Goal: Information Seeking & Learning: Understand process/instructions

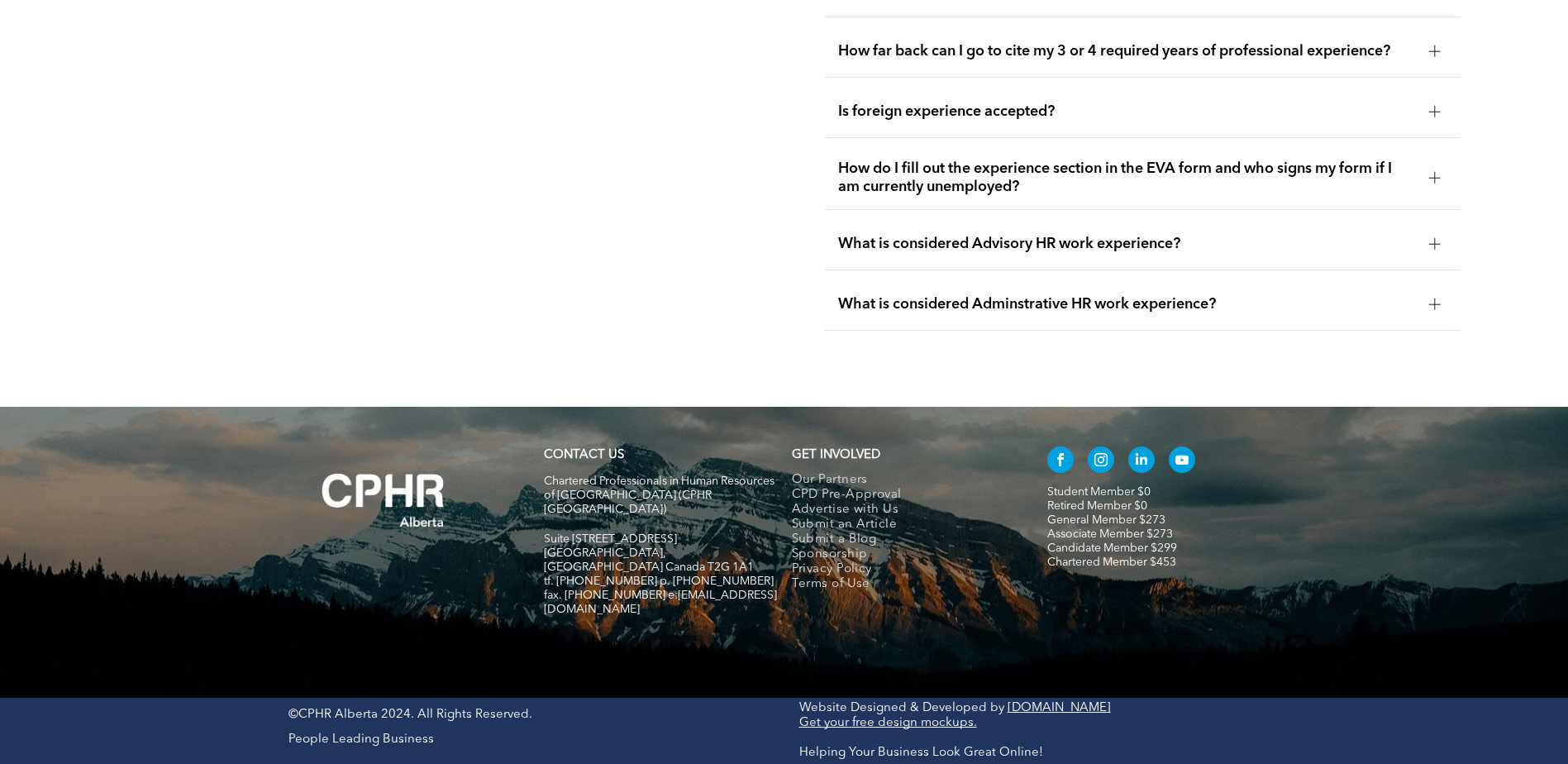
scroll to position [4549, 0]
click at [909, 235] on span "What is considered Advisory HR work experience?" at bounding box center [1127, 244] width 578 height 18
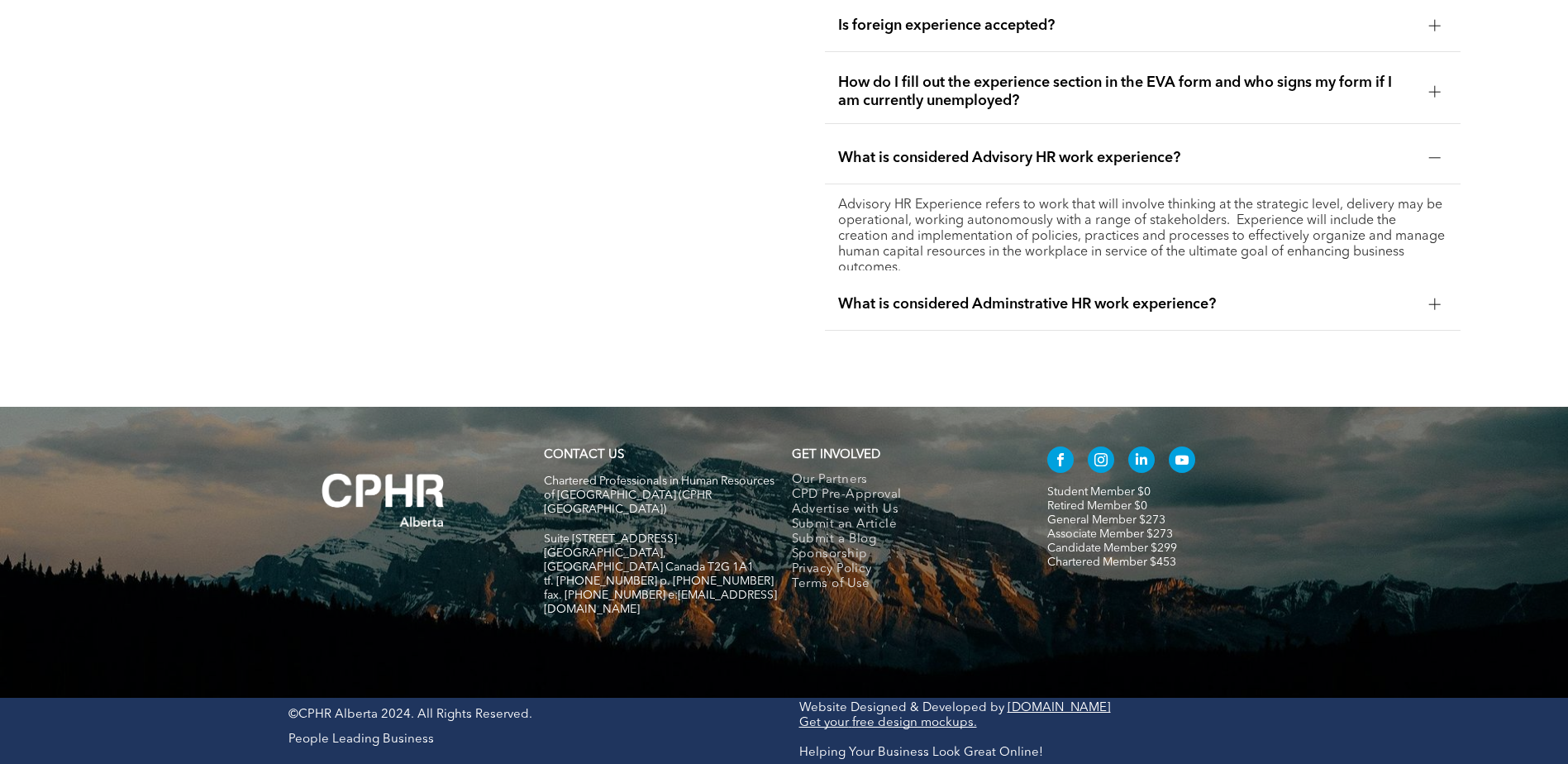
click at [997, 279] on div "What is considered Adminstrative HR work experience?" at bounding box center [1143, 305] width 636 height 52
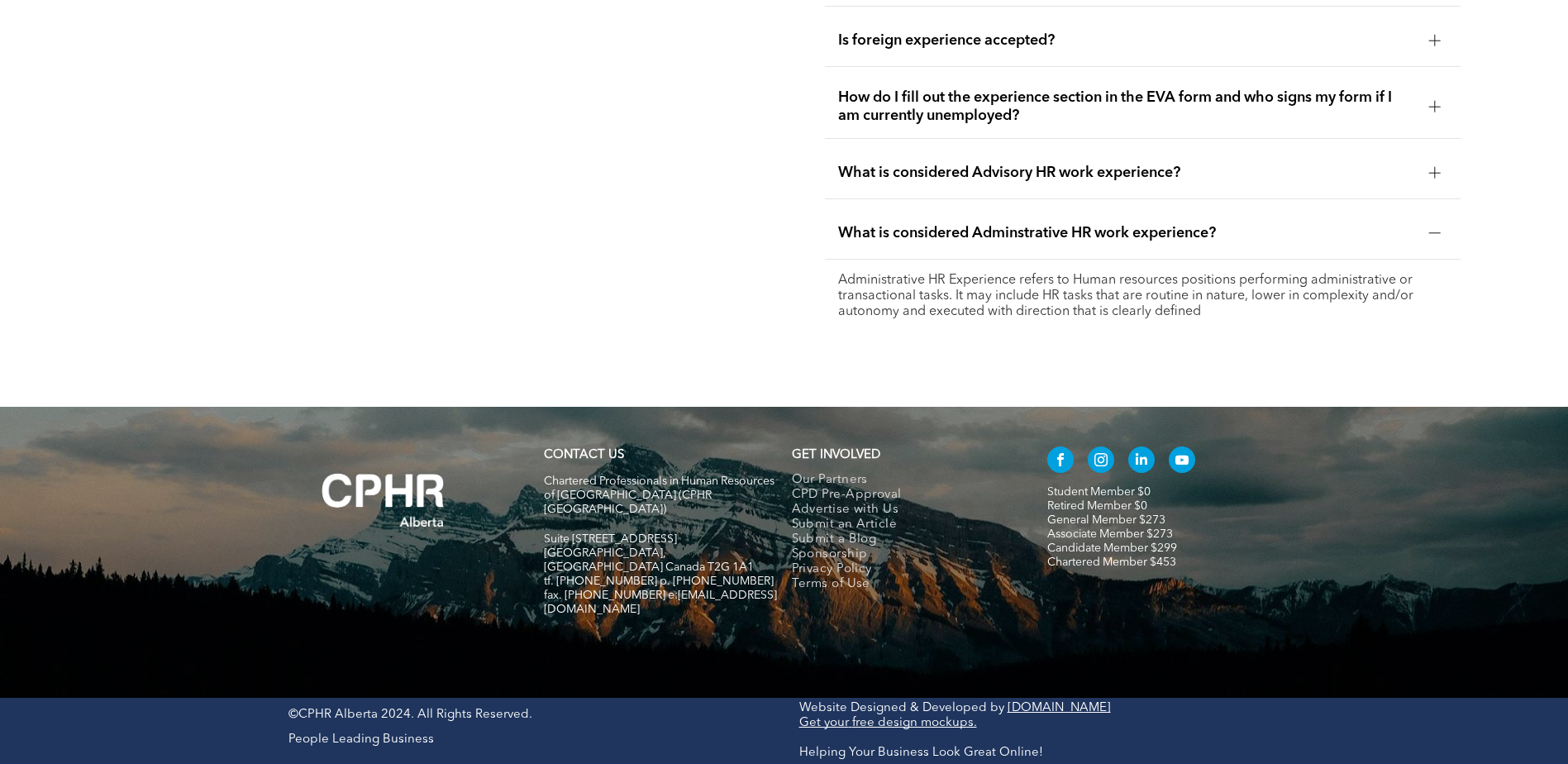
click at [1383, 273] on p "Administrative HR Experience refers to Human resources positions performing adm…" at bounding box center [1142, 296] width 610 height 47
click at [1194, 208] on div "What is considered Adminstrative HR work experience?" at bounding box center [1143, 233] width 636 height 52
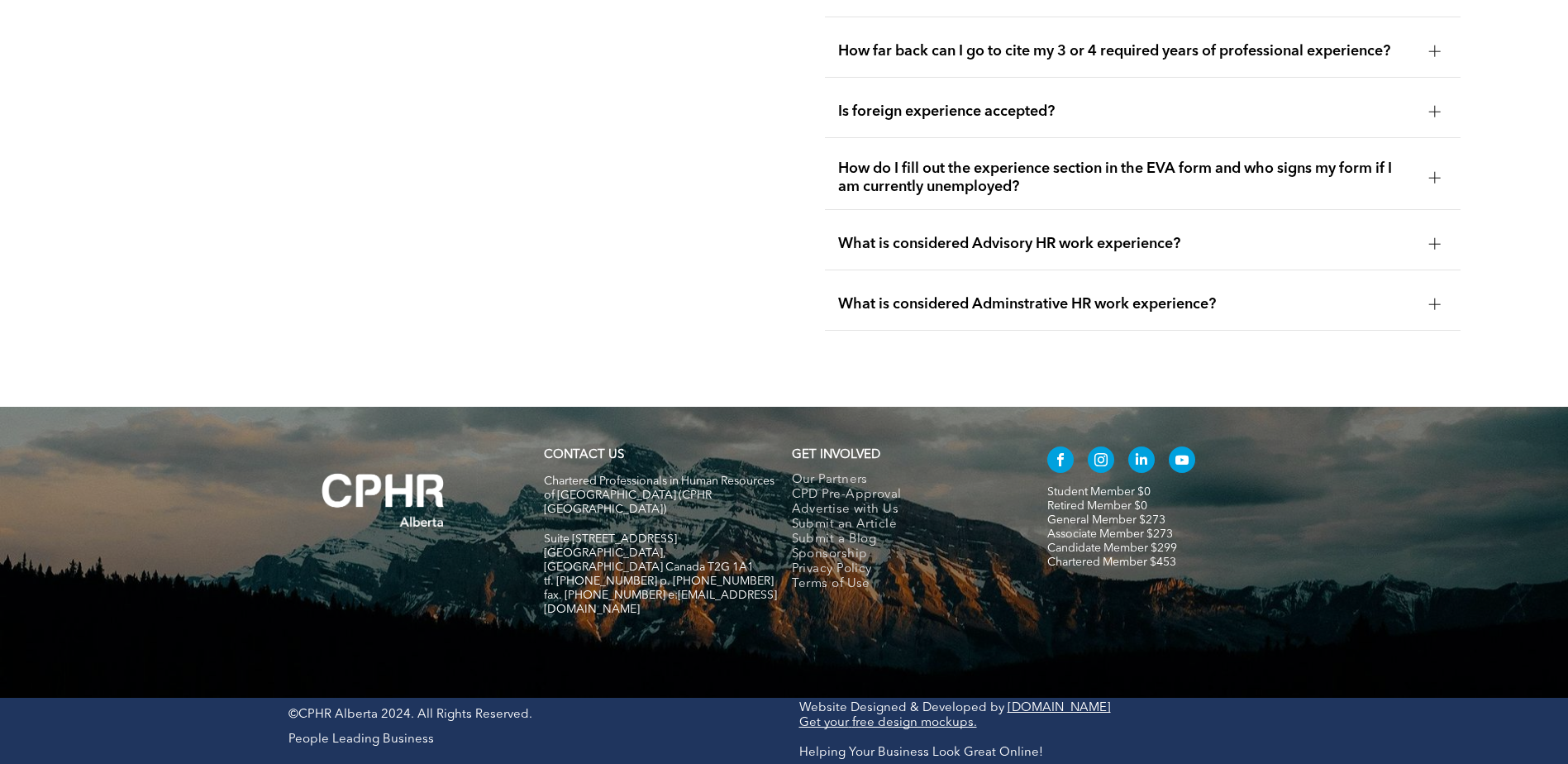
scroll to position [5140, 0]
click at [1196, 218] on div "What is considered Advisory HR work experience?" at bounding box center [1143, 244] width 636 height 52
